Goal: Book appointment/travel/reservation

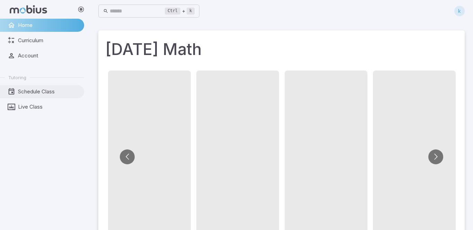
click at [33, 95] on span "Schedule Class" at bounding box center [48, 92] width 61 height 8
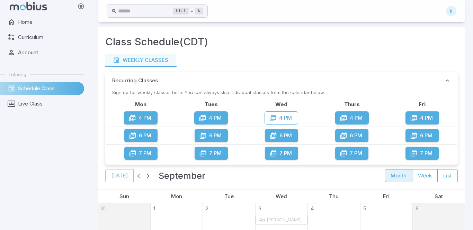
scroll to position [243, 0]
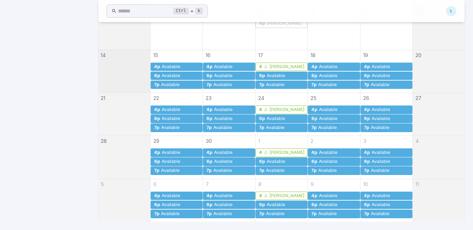
click at [173, 66] on div "Available" at bounding box center [170, 66] width 19 height 5
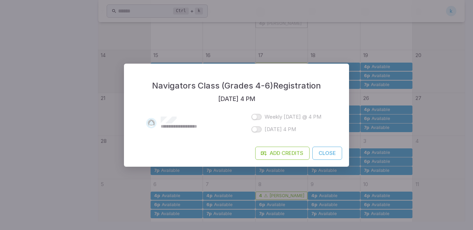
click at [280, 153] on button "Close" at bounding box center [327, 153] width 30 height 13
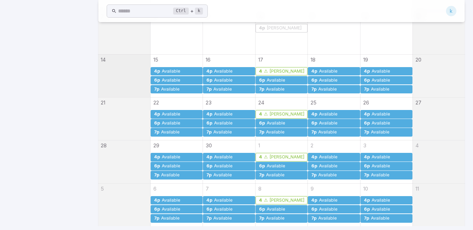
scroll to position [238, 0]
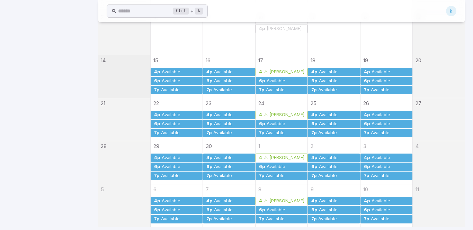
click at [221, 93] on link "7p Available" at bounding box center [229, 90] width 52 height 9
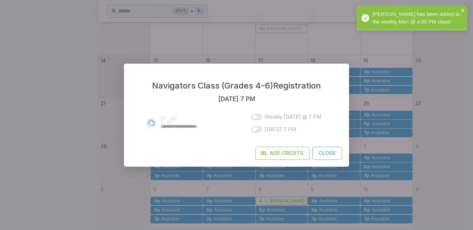
click at [280, 151] on button "Close" at bounding box center [327, 153] width 30 height 13
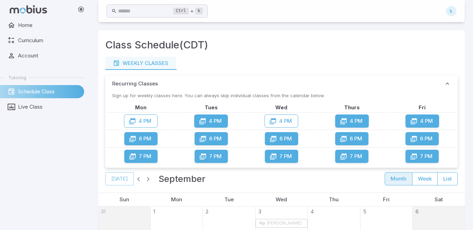
scroll to position [147, 0]
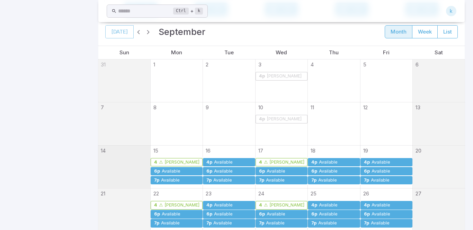
click at [280, 162] on div "Available" at bounding box center [328, 162] width 19 height 5
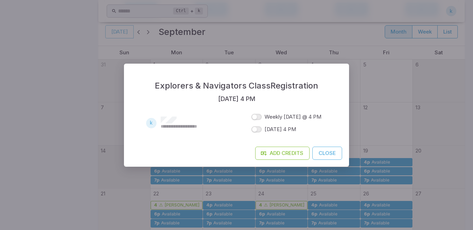
click at [280, 150] on div "Add Credits Close" at bounding box center [236, 157] width 225 height 20
click at [280, 151] on button "Close" at bounding box center [327, 153] width 30 height 13
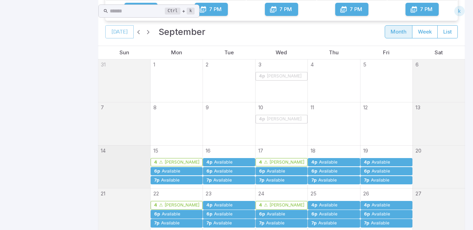
scroll to position [0, 0]
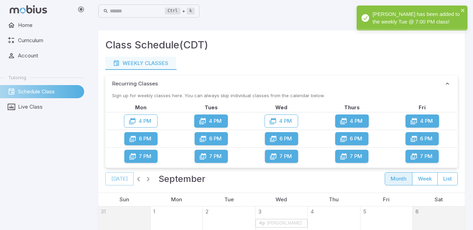
click at [280, 141] on button "6 PM" at bounding box center [351, 138] width 33 height 13
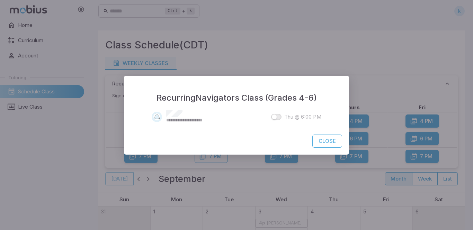
click at [280, 137] on button "Close" at bounding box center [327, 141] width 30 height 13
